Goal: Task Accomplishment & Management: Use online tool/utility

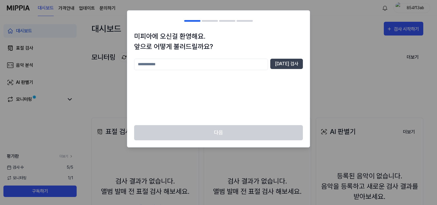
click at [207, 63] on input "text" at bounding box center [201, 64] width 134 height 11
type input "*"
type input "******"
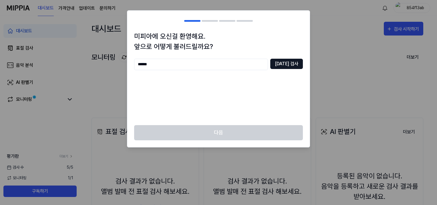
click at [289, 65] on button "[DATE] 검사" at bounding box center [286, 64] width 33 height 10
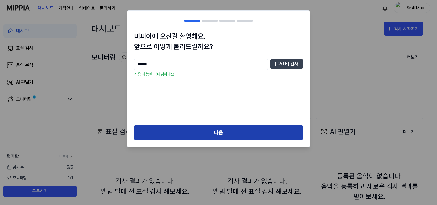
click at [249, 135] on button "다음" at bounding box center [218, 132] width 169 height 15
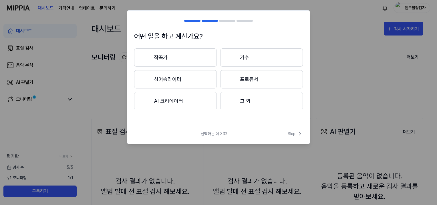
click at [266, 81] on button "프로듀서" at bounding box center [261, 79] width 83 height 18
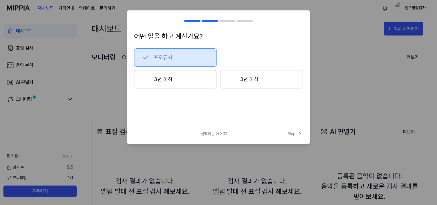
click at [200, 85] on button "3년 이하" at bounding box center [175, 79] width 83 height 18
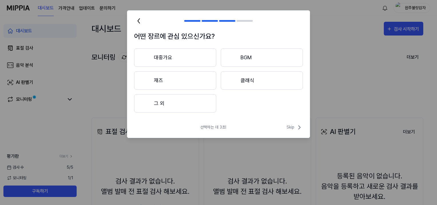
click at [200, 62] on button "대중가요" at bounding box center [175, 57] width 82 height 18
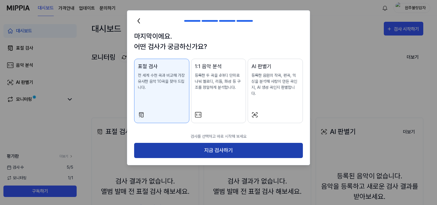
click at [221, 144] on button "지금 검사하기" at bounding box center [218, 150] width 169 height 15
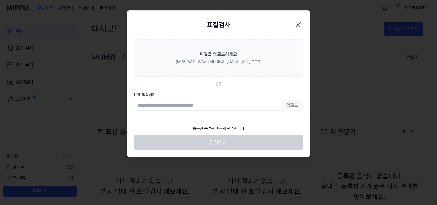
click at [252, 103] on input "URL 입력하기" at bounding box center [206, 105] width 145 height 10
click at [221, 105] on input "URL 입력하기" at bounding box center [206, 105] width 145 height 10
paste input "**********"
type input "**********"
drag, startPoint x: 213, startPoint y: 108, endPoint x: 112, endPoint y: 106, distance: 101.4
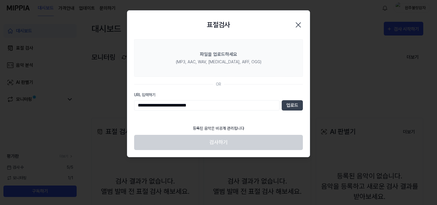
click at [112, 106] on body "대시보드 가격안내 업데이트 문의하기 원주불량감자 대시보드 표절 검사 음악 분석 AI 판별기 모니터링 평가판 더보기 검사 [DATE] 모니터링 …" at bounding box center [217, 102] width 434 height 205
click at [155, 106] on input "URL 입력하기" at bounding box center [206, 105] width 145 height 10
paste input "**********"
type input "**********"
click at [293, 107] on button "업로드" at bounding box center [291, 105] width 21 height 10
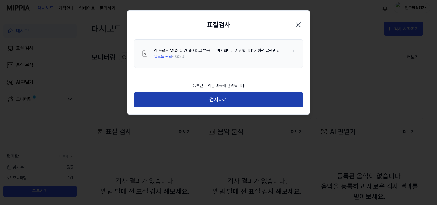
click at [233, 97] on button "검사하기" at bounding box center [218, 99] width 169 height 15
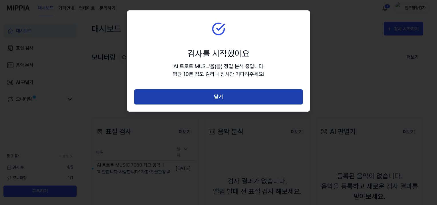
click at [222, 98] on button "닫기" at bounding box center [218, 96] width 169 height 15
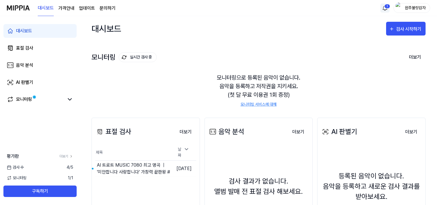
click at [382, 7] on html "대시보드 가격안내 업데이트 문의하기 1 원주불량감자 대시보드 표절 검사 음악 분석 AI 판별기 모니터링 평가판 더보기 검사 [DATE] 모니터…" at bounding box center [218, 102] width 437 height 205
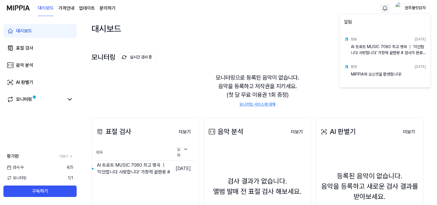
click at [392, 54] on div "AI 트로트 MUSIC 7080 최고 명곡 ｜ '미안합니다 사랑합니다' 가창력 끝판왕 # 검사가 완료되었습니다!" at bounding box center [388, 49] width 75 height 11
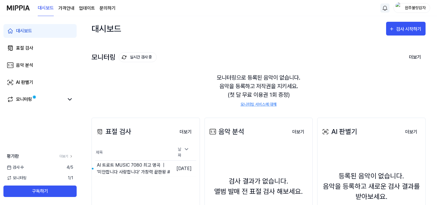
click at [312, 109] on html "대시보드 가격안내 업데이트 문의하기 원주불량감자 대시보드 표절 검사 음악 분석 AI 판별기 모니터링 평가판 더보기 검사 [DATE] 모니터링 …" at bounding box center [218, 102] width 437 height 205
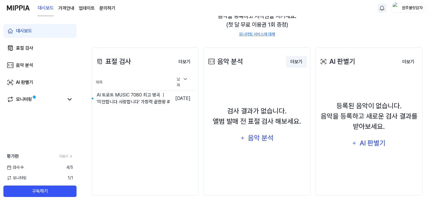
scroll to position [71, 0]
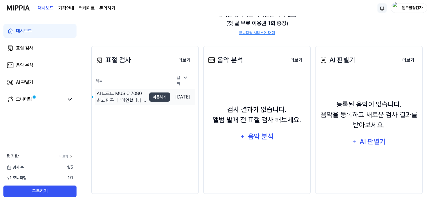
click at [117, 91] on div "AI 트로트 MUSIC 7080 최고 명곡 ｜ '미안합니다 사랑합니다' 가창력 끝판왕 #" at bounding box center [122, 97] width 50 height 14
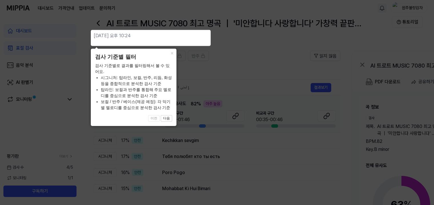
scroll to position [0, 0]
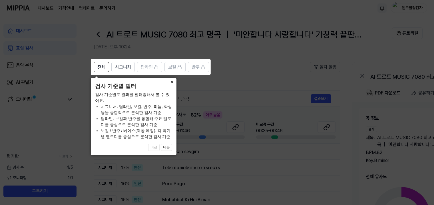
click at [173, 81] on button "×" at bounding box center [171, 82] width 9 height 8
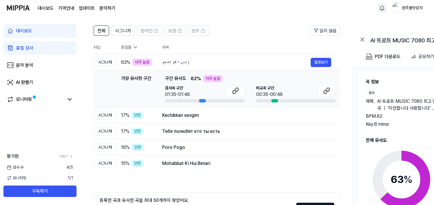
scroll to position [29, 0]
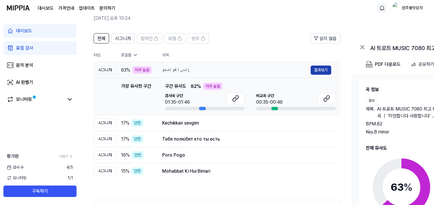
click at [324, 71] on button "결과보기" at bounding box center [321, 69] width 21 height 9
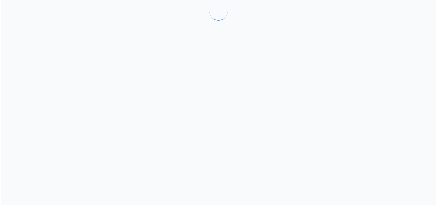
scroll to position [0, 0]
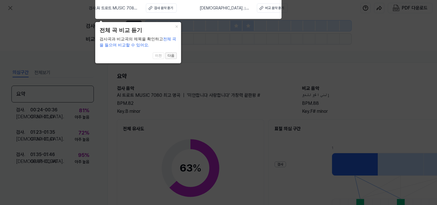
click at [175, 56] on button "다음" at bounding box center [170, 55] width 11 height 7
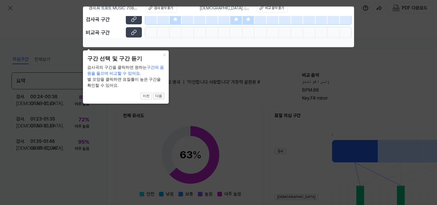
click at [160, 97] on button "다음" at bounding box center [158, 96] width 11 height 7
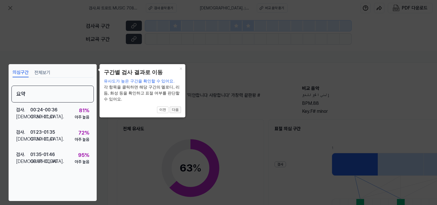
click at [176, 107] on button "다음" at bounding box center [174, 109] width 11 height 7
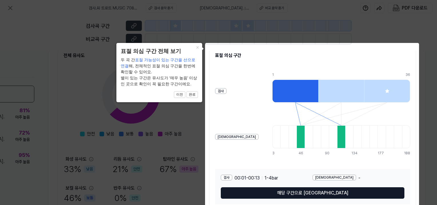
scroll to position [101, 59]
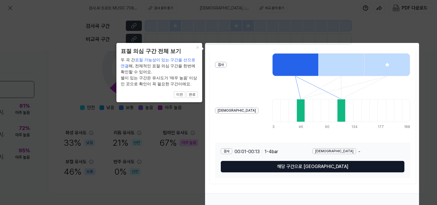
click at [325, 166] on button "해당 구간으로 [GEOGRAPHIC_DATA]" at bounding box center [312, 166] width 183 height 11
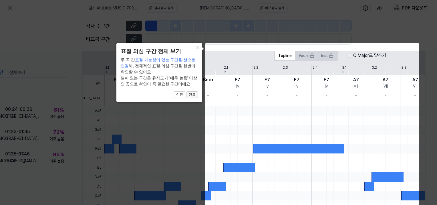
click at [191, 92] on button "완료" at bounding box center [191, 94] width 11 height 7
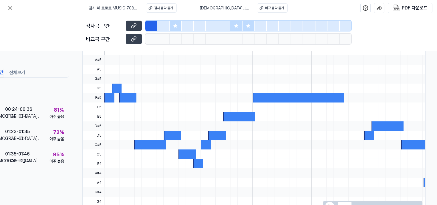
scroll to position [176, 27]
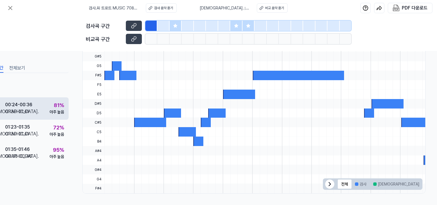
click at [9, 99] on div "검사 . 00:24 - 00:36 비교 . 01:30 - 01:41 81 % 아주 높음" at bounding box center [27, 108] width 82 height 22
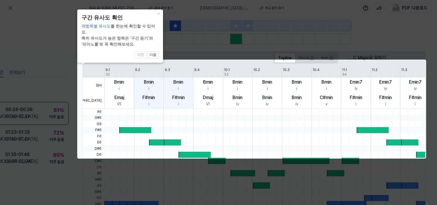
scroll to position [114, 27]
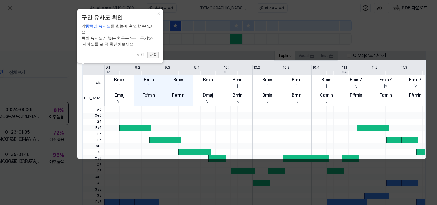
click at [157, 51] on button "다음" at bounding box center [152, 54] width 11 height 7
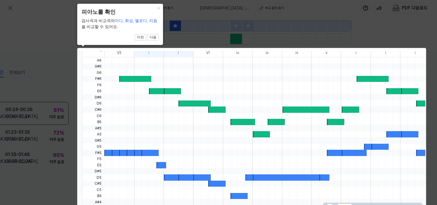
scroll to position [189, 27]
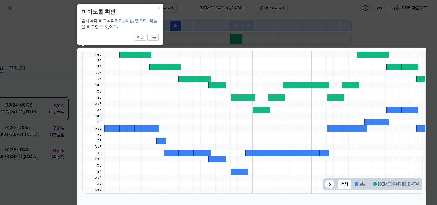
click at [343, 31] on icon at bounding box center [218, 137] width 437 height 274
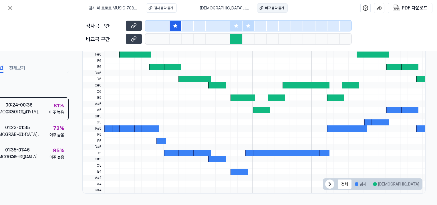
click at [266, 7] on div "비교 음악 듣기" at bounding box center [274, 7] width 19 height 5
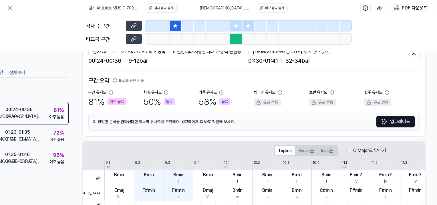
scroll to position [18, 27]
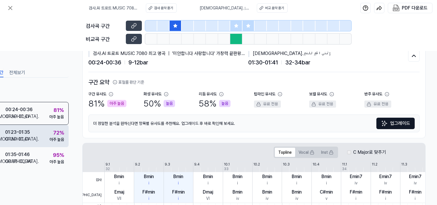
click at [42, 134] on div "검사 . 01:23 - 01:35 비교 . 01:30 - 01:41 72 % 아주 높음" at bounding box center [27, 136] width 82 height 22
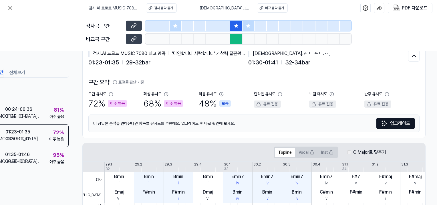
scroll to position [0, 27]
